Goal: Transaction & Acquisition: Purchase product/service

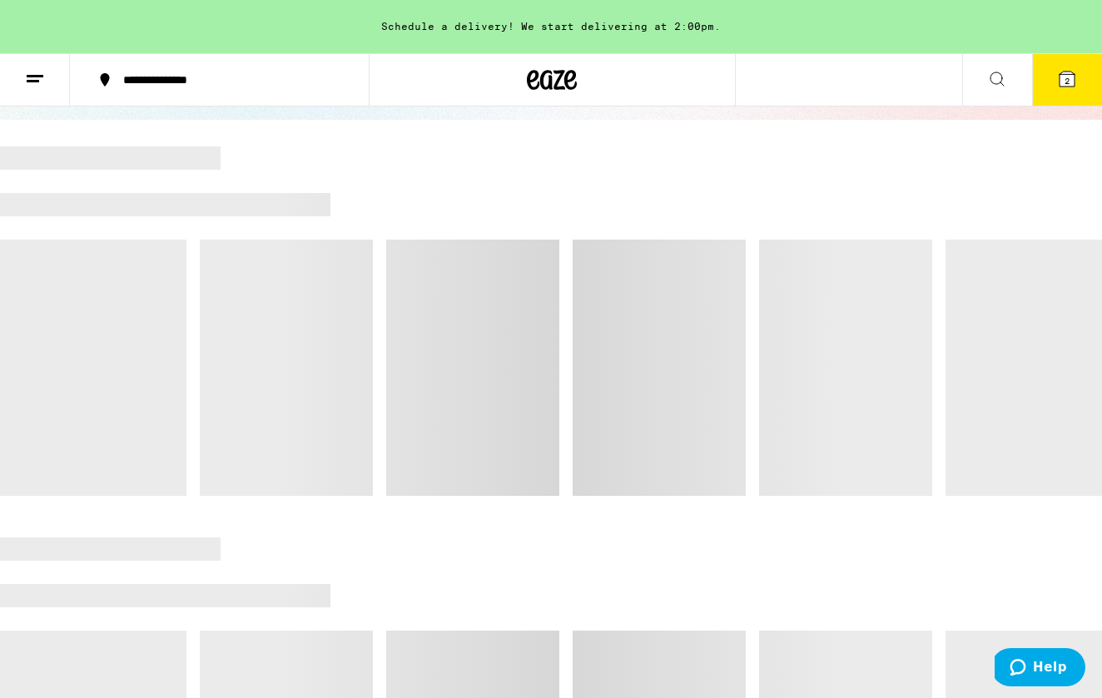
scroll to position [133, 0]
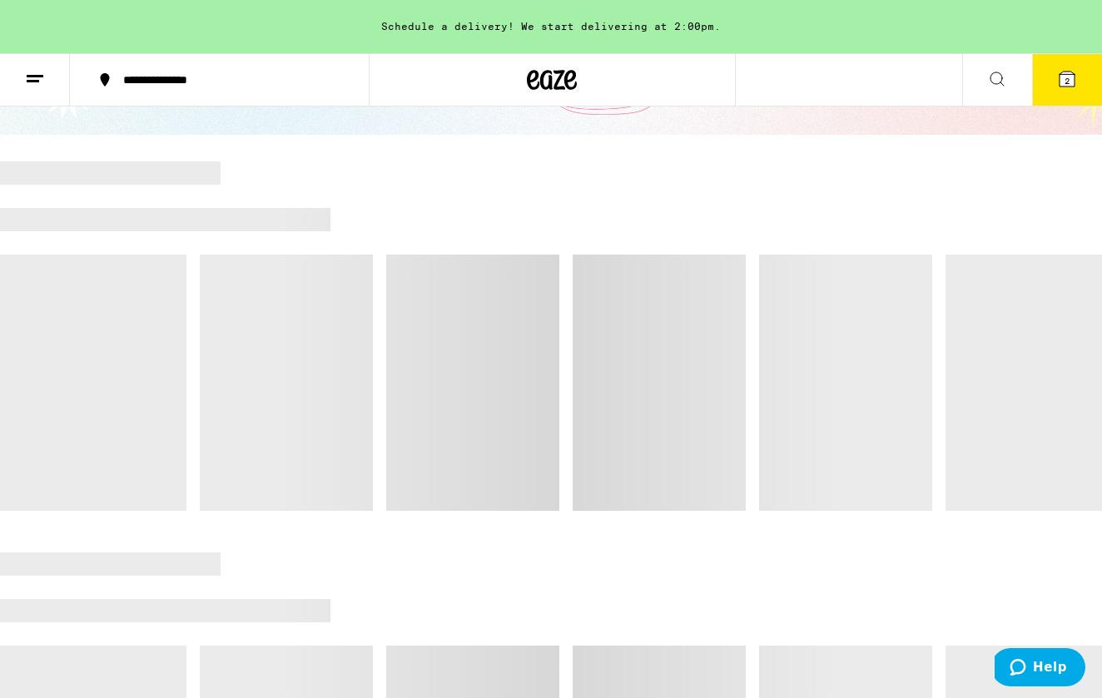
click at [1061, 84] on icon at bounding box center [1067, 79] width 15 height 15
